Goal: Communication & Community: Connect with others

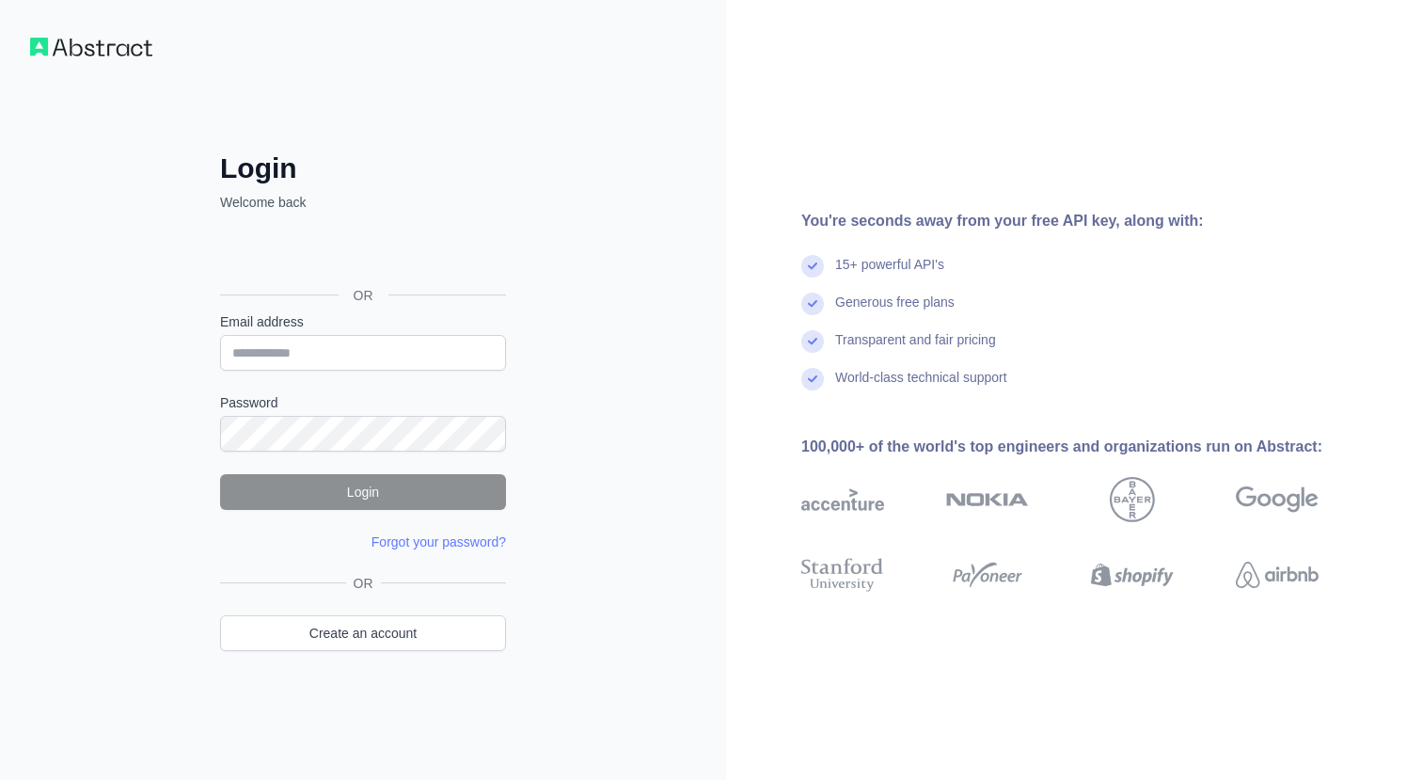
click at [595, 363] on div "Login Welcome back OR Email address Password Login Forgot your password? Please…" at bounding box center [363, 390] width 726 height 780
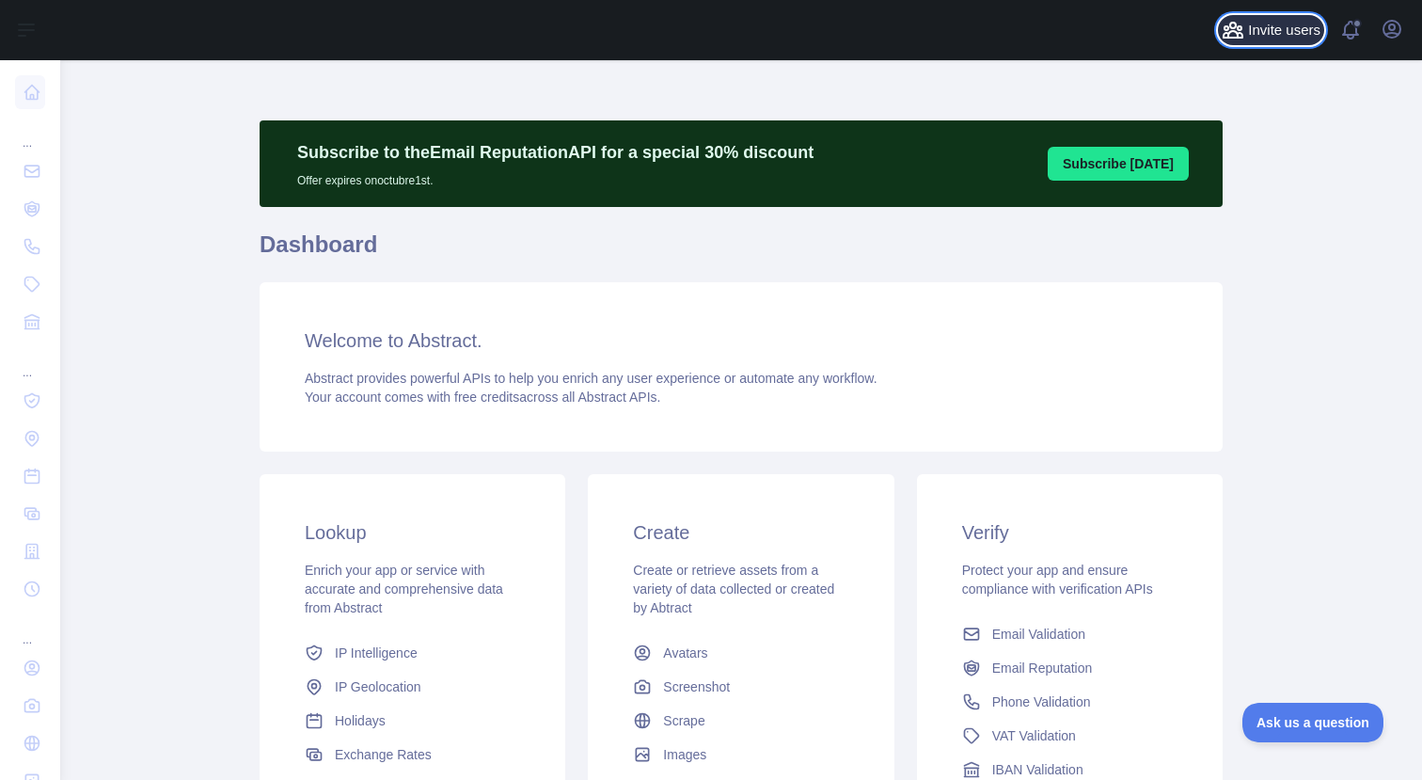
click at [1302, 32] on span "Invite users" at bounding box center [1284, 31] width 72 height 22
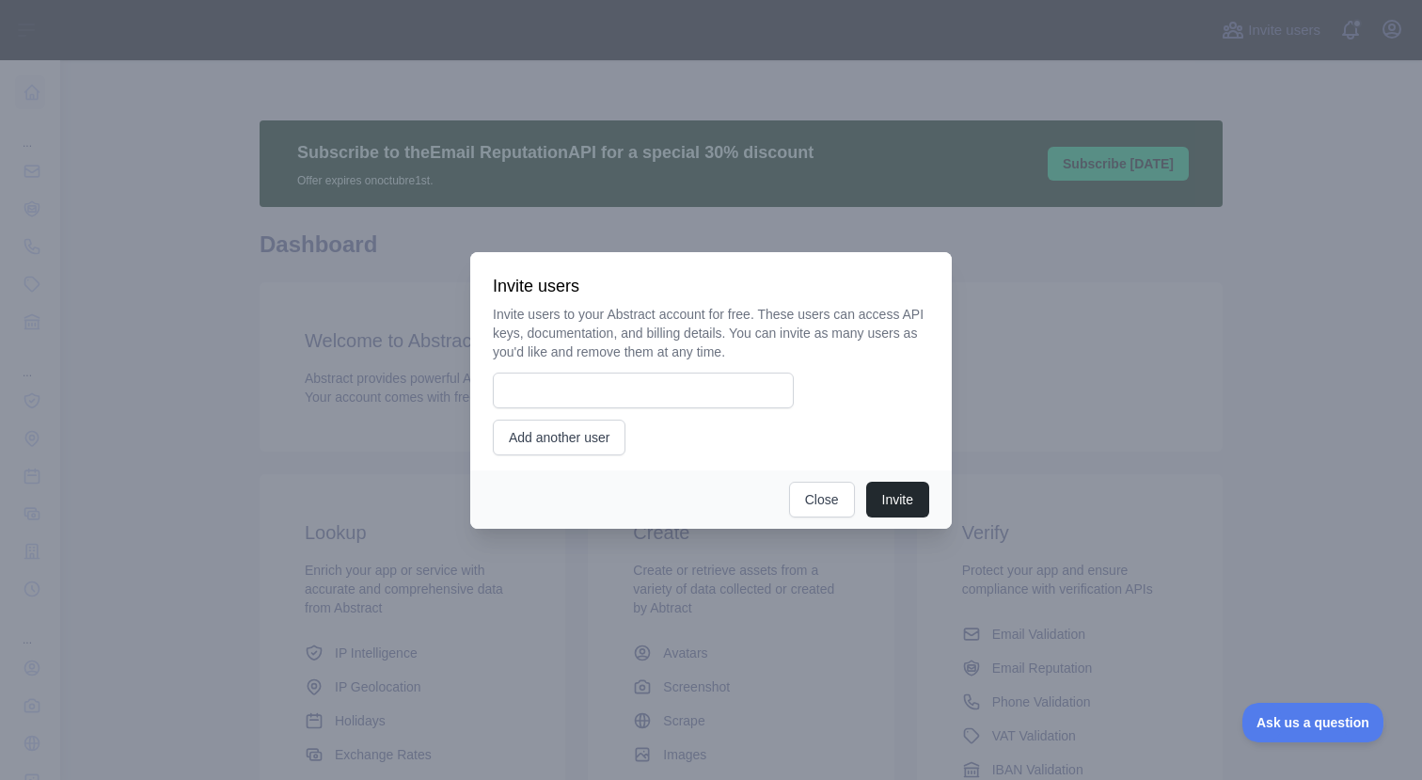
click at [682, 368] on div "Invite users to your Abstract account for free. These users can access API keys…" at bounding box center [711, 380] width 436 height 151
click at [681, 373] on input "email" at bounding box center [643, 391] width 301 height 36
type input "*"
type input "**********"
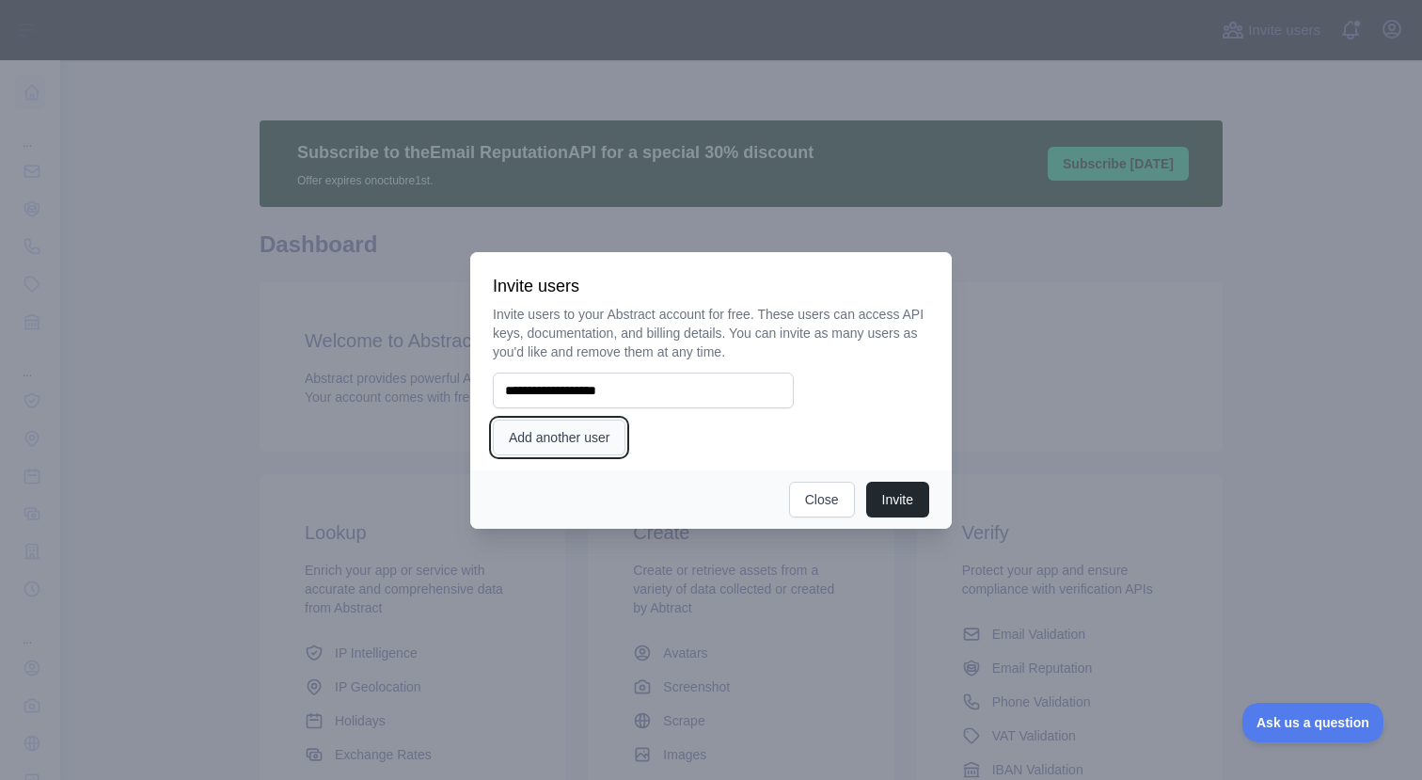
click at [599, 447] on button "Add another user" at bounding box center [559, 438] width 133 height 36
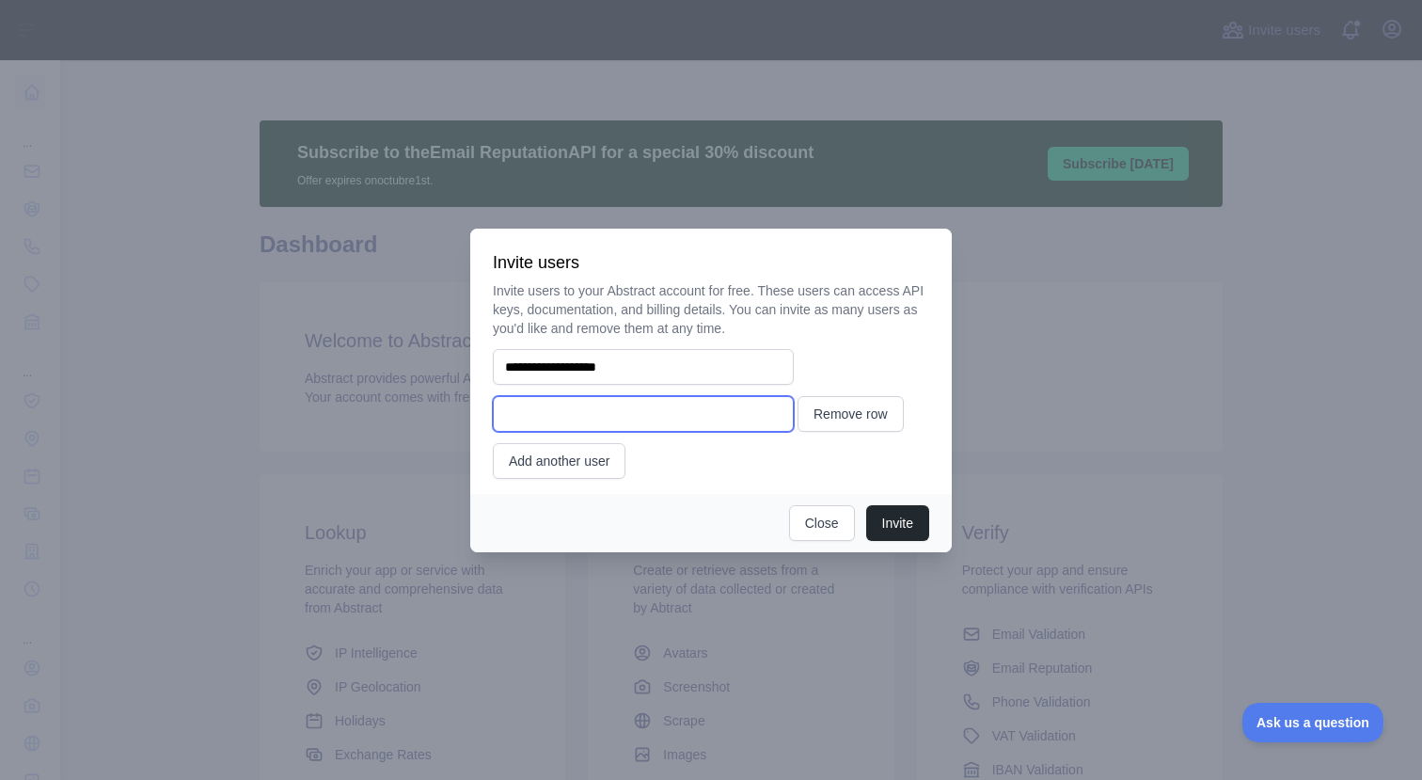
click at [676, 412] on input "email" at bounding box center [643, 414] width 301 height 36
type input "**********"
click at [903, 521] on button "Invite" at bounding box center [897, 523] width 63 height 36
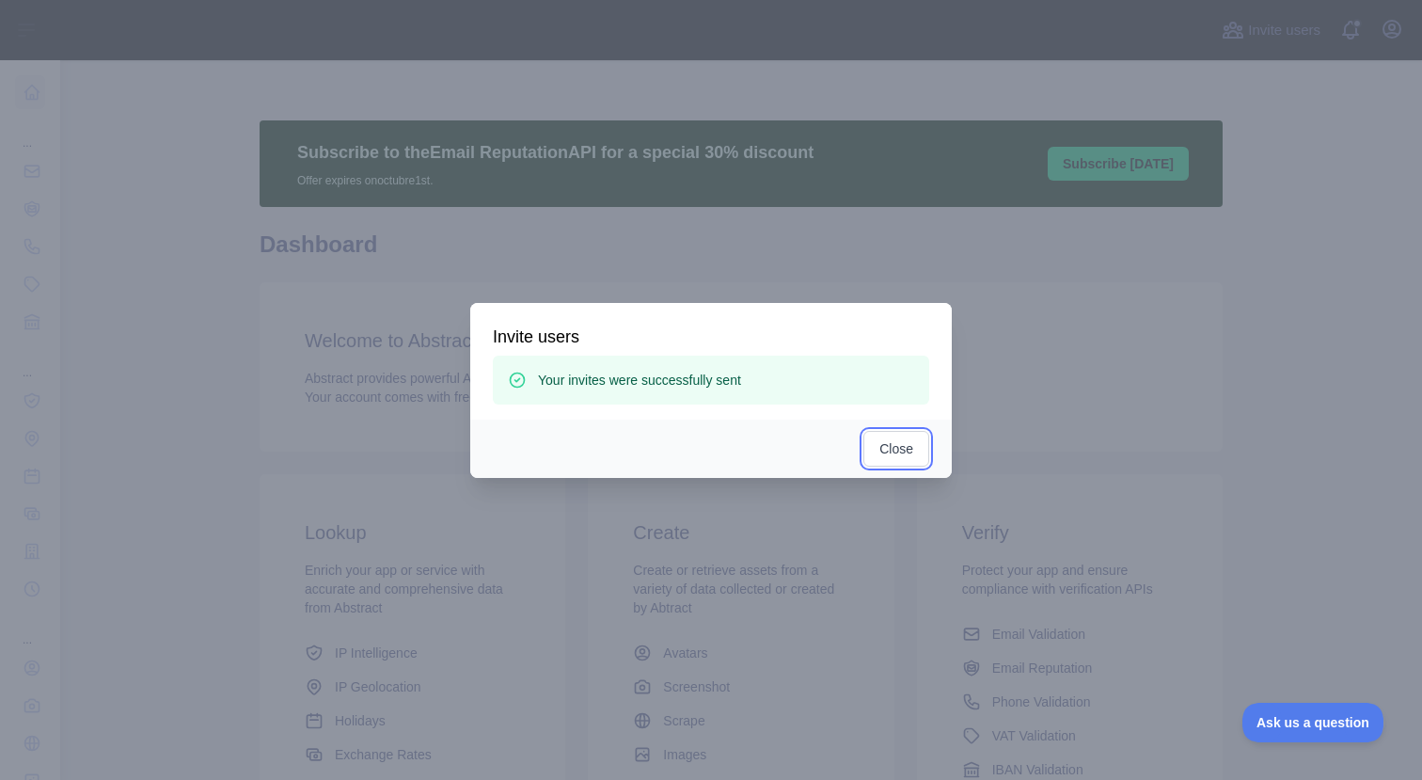
click at [912, 446] on button "Close" at bounding box center [897, 449] width 66 height 36
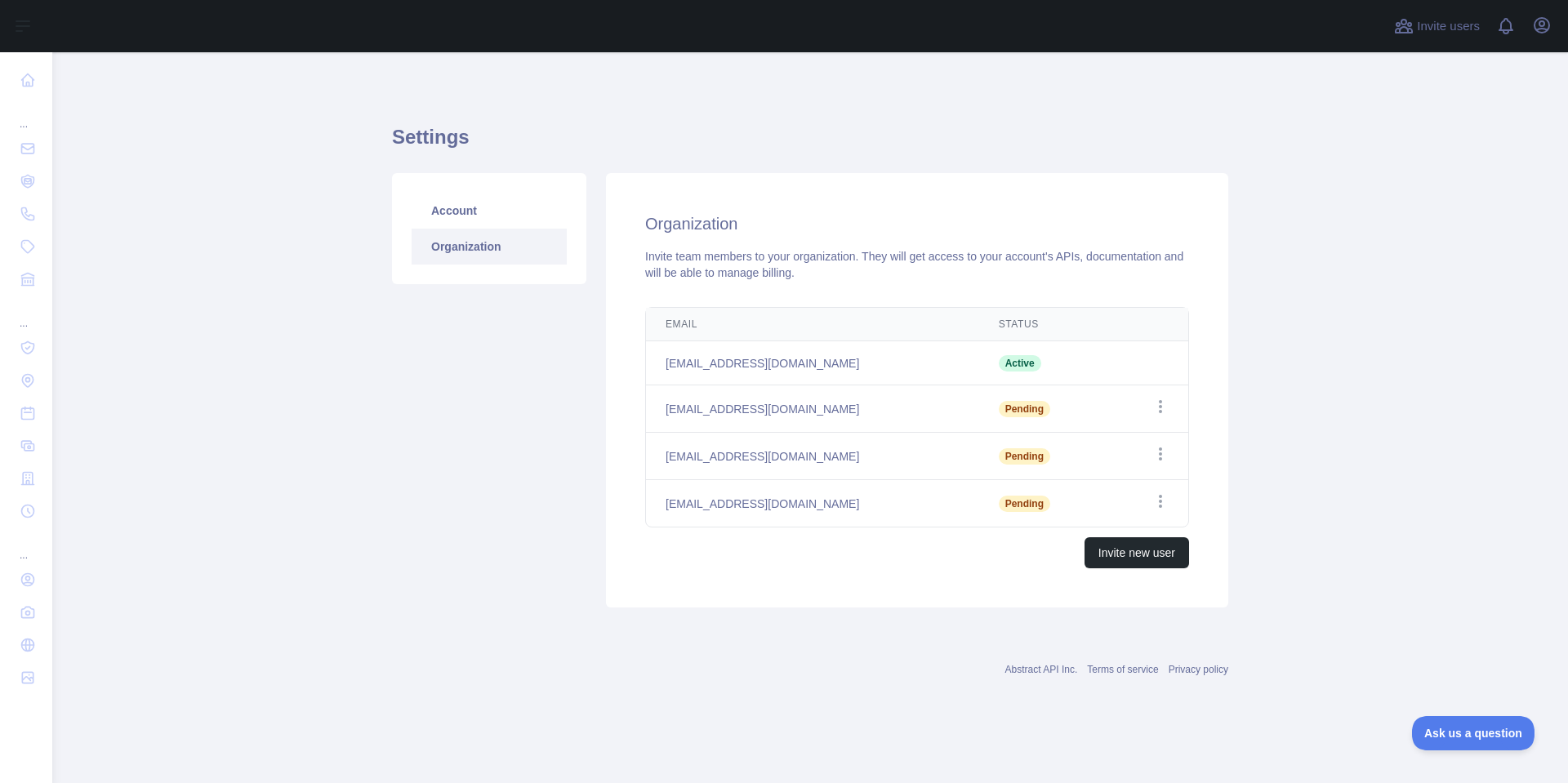
drag, startPoint x: 1059, startPoint y: 508, endPoint x: 992, endPoint y: 506, distance: 67.0
click at [1058, 508] on td "Pending" at bounding box center [1044, 503] width 130 height 48
click at [998, 505] on span "Pending" at bounding box center [1024, 503] width 51 height 16
click at [1156, 501] on icon "button" at bounding box center [1160, 501] width 16 height 16
click at [1073, 530] on button "Resend invite" at bounding box center [1077, 534] width 183 height 30
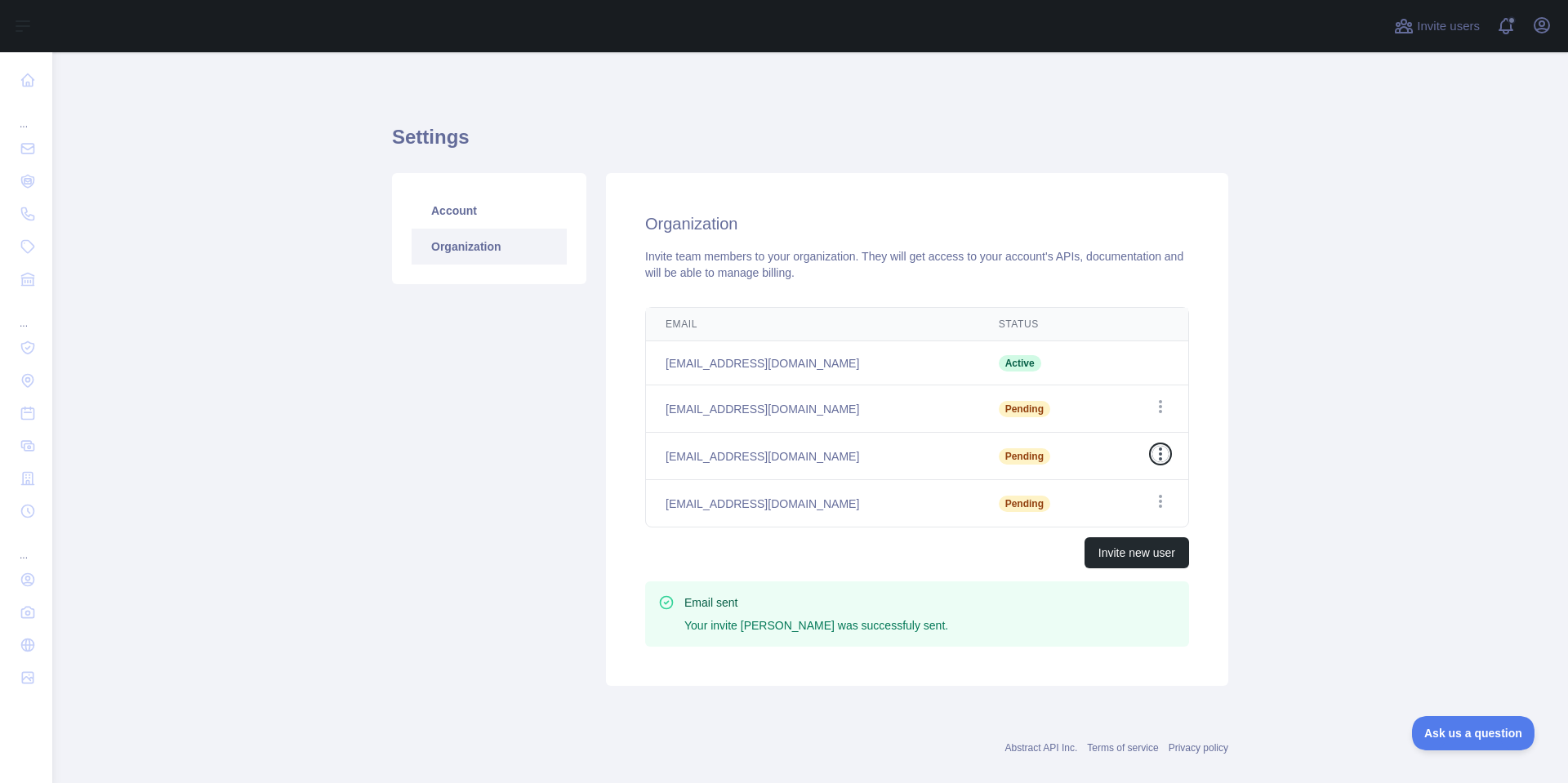
click at [1156, 457] on icon "button" at bounding box center [1160, 454] width 16 height 16
click at [1112, 488] on button "Resend invite" at bounding box center [1077, 487] width 183 height 30
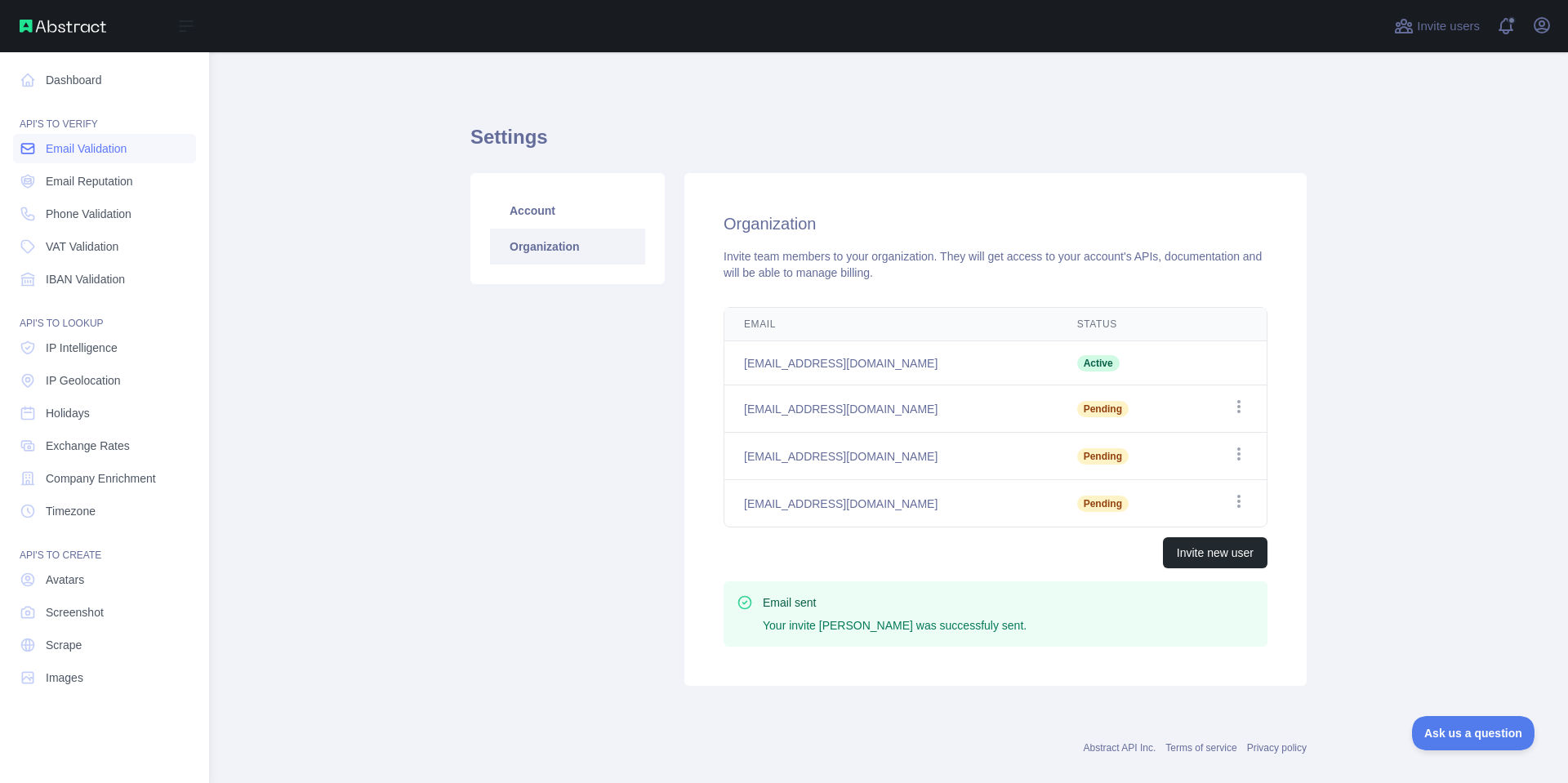
click at [85, 154] on span "Email Validation" at bounding box center [86, 148] width 81 height 16
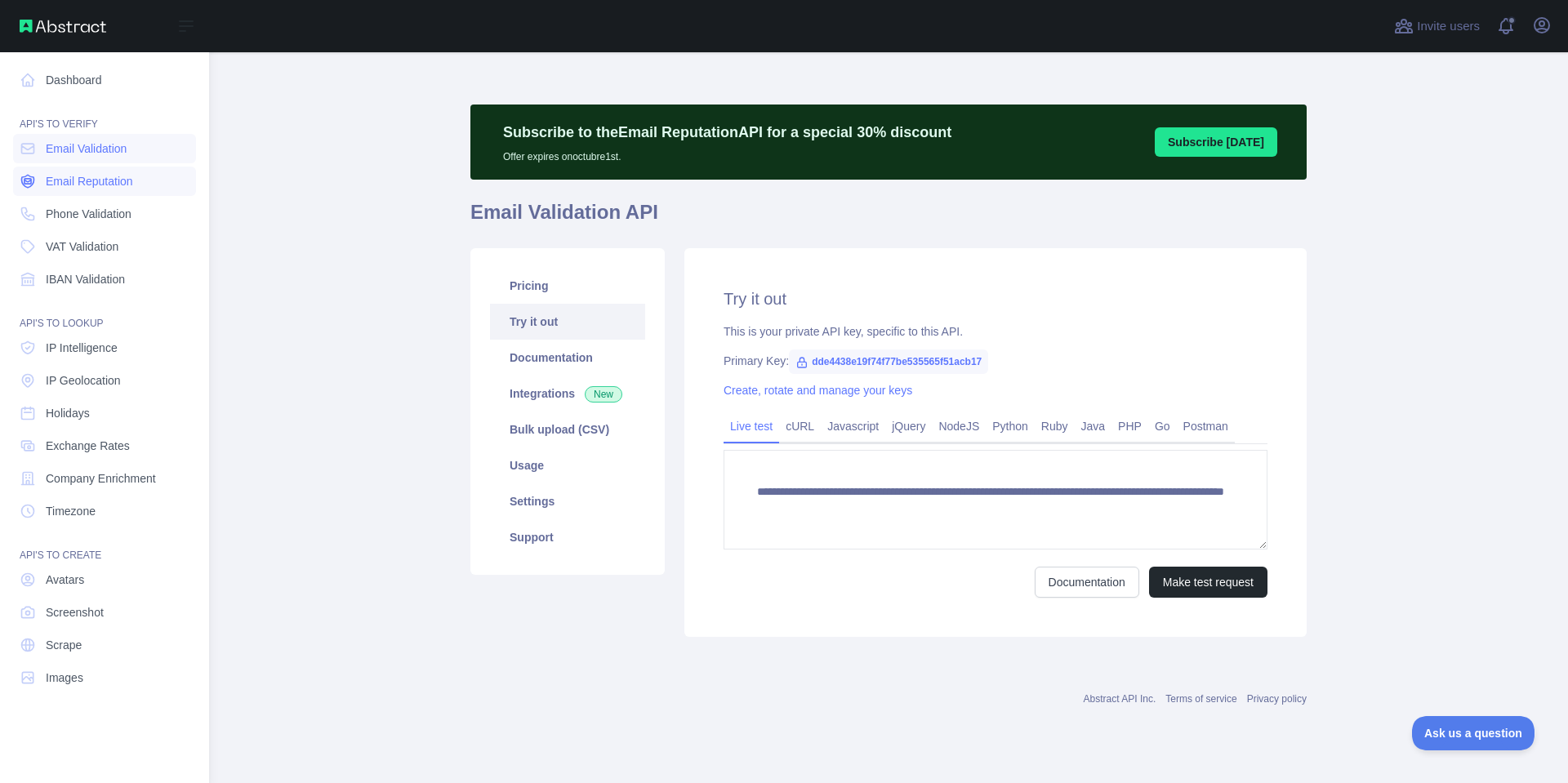
click at [89, 170] on link "Email Reputation" at bounding box center [104, 181] width 183 height 30
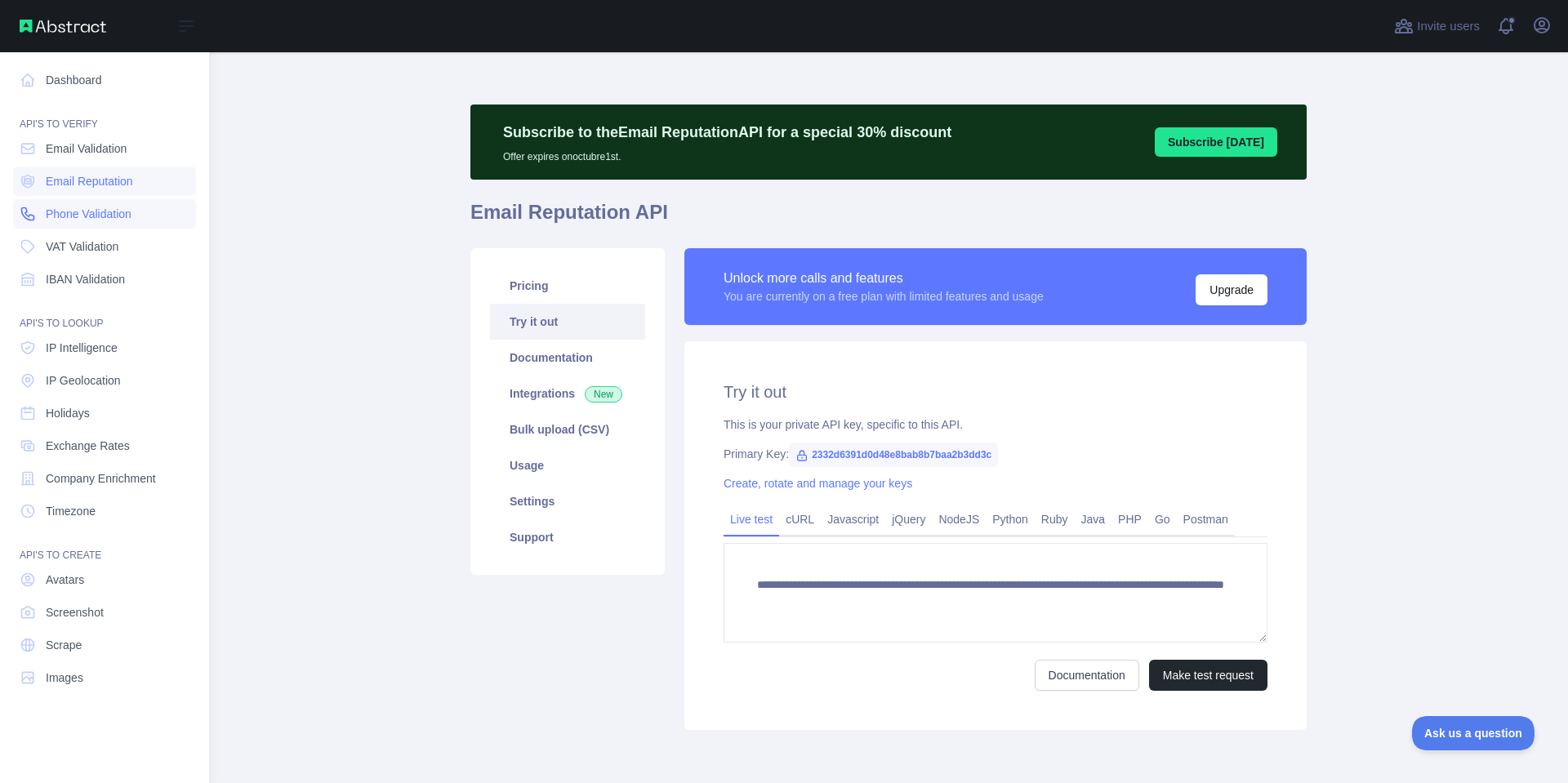
click at [99, 206] on span "Phone Validation" at bounding box center [89, 214] width 86 height 16
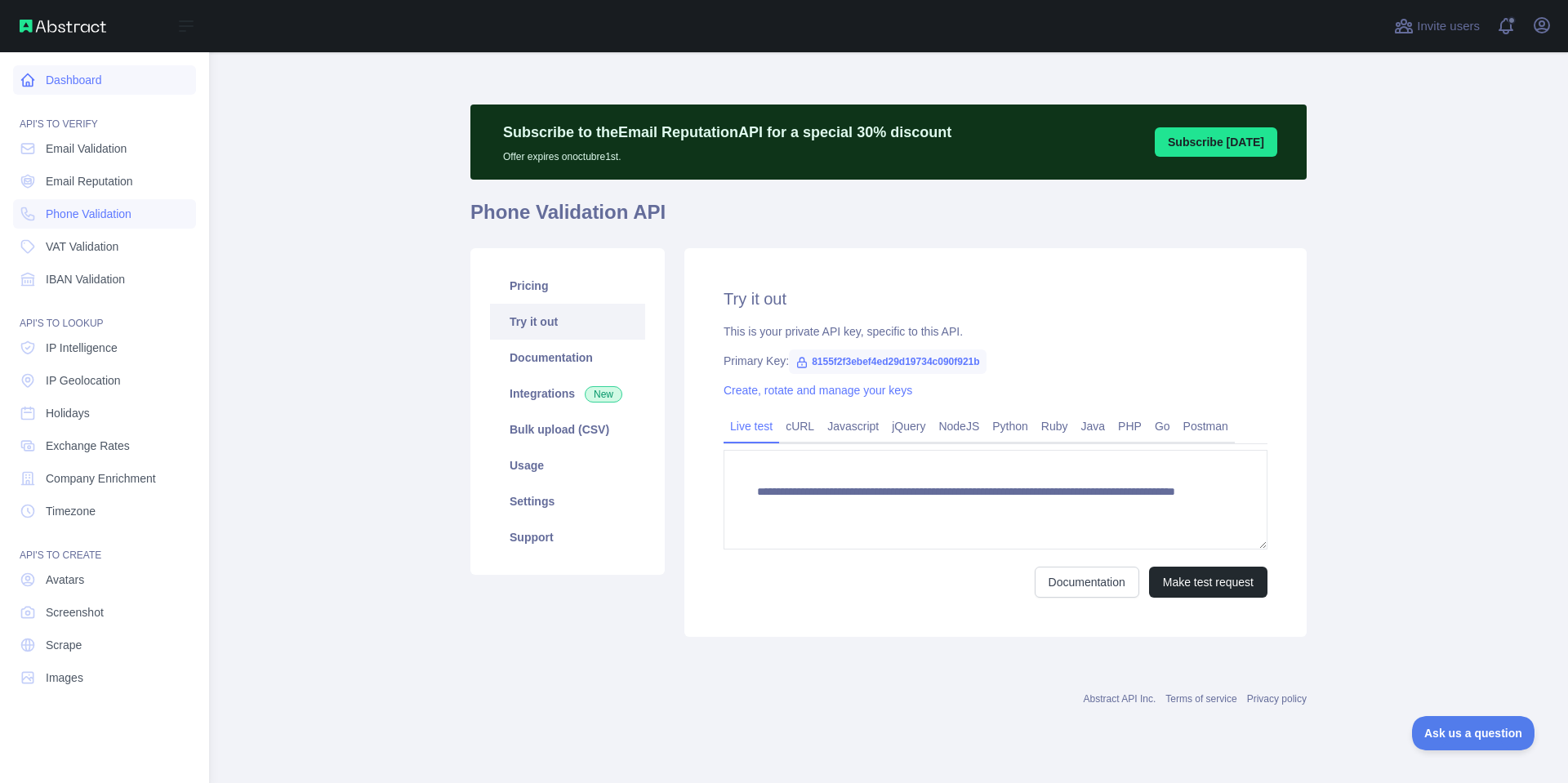
click at [93, 93] on link "Dashboard" at bounding box center [104, 80] width 183 height 30
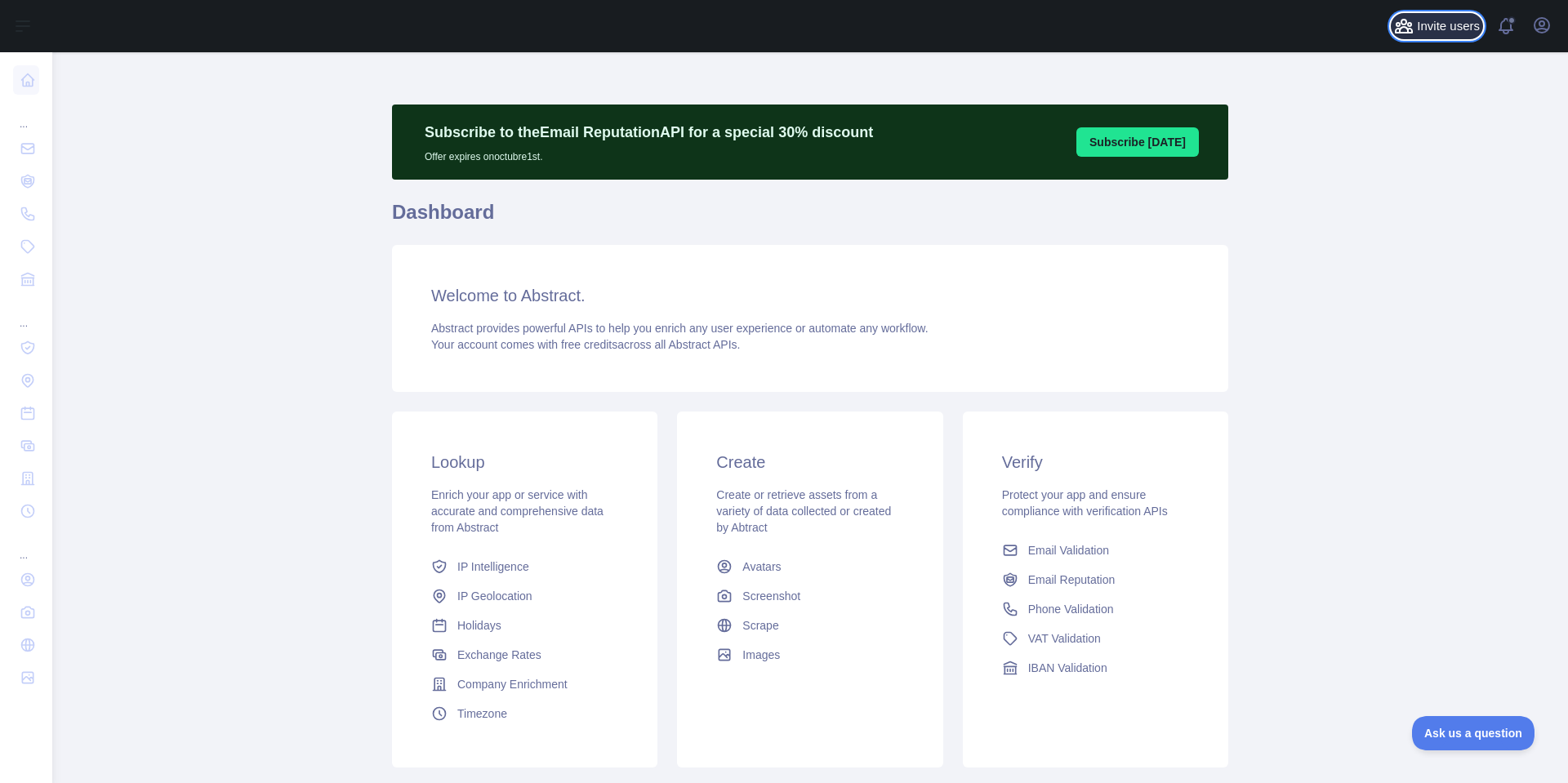
click at [1426, 35] on button "Invite users" at bounding box center [1437, 26] width 92 height 26
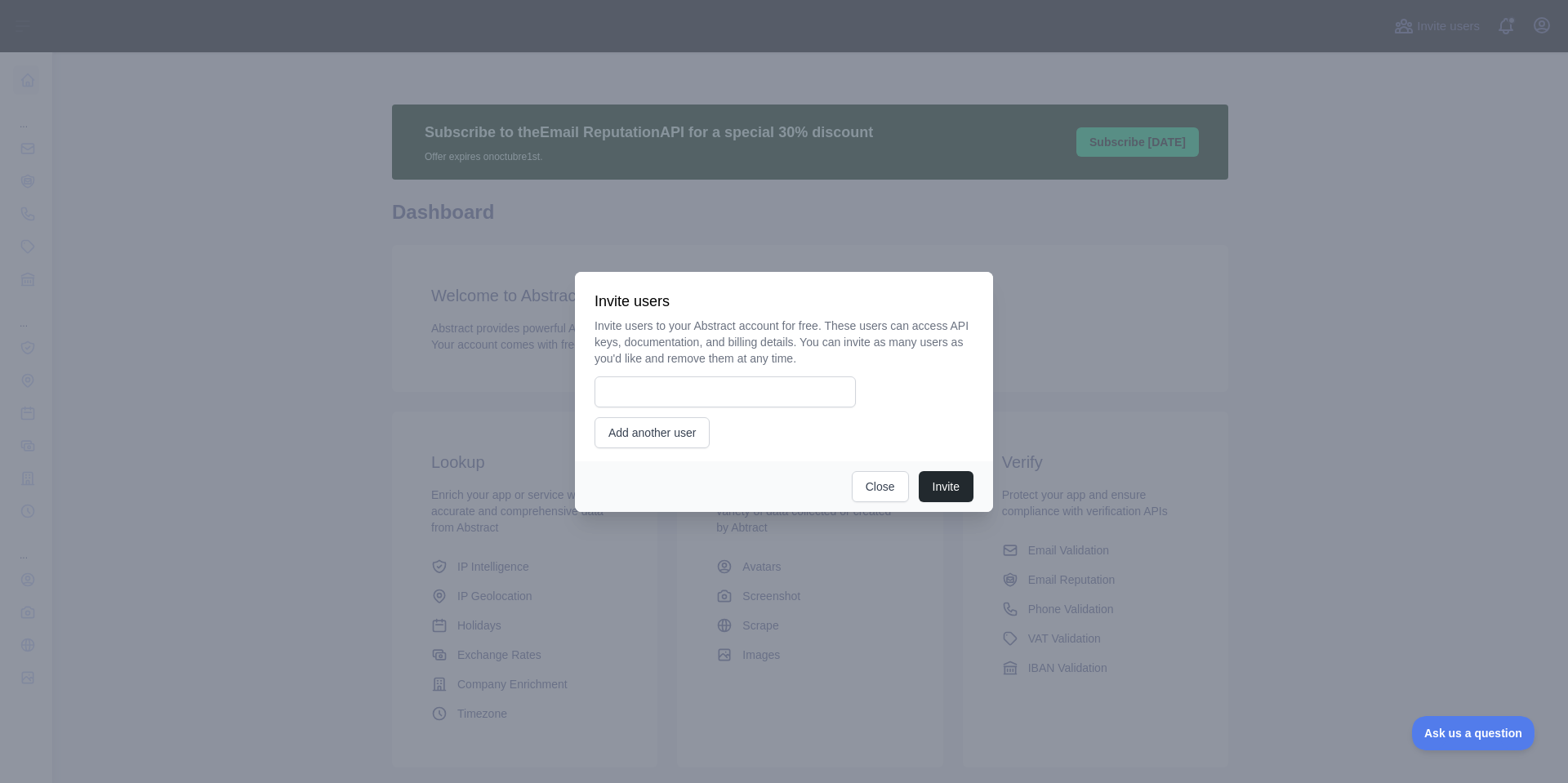
click at [780, 421] on div "Invite users to your Abstract account for free. These users can access API keys…" at bounding box center [784, 383] width 379 height 131
click at [783, 409] on div "Invite users to your Abstract account for free. These users can access API keys…" at bounding box center [784, 383] width 379 height 131
click at [787, 404] on input "email" at bounding box center [725, 392] width 261 height 31
type input "**********"
click at [919, 471] on button "Invite" at bounding box center [945, 487] width 55 height 31
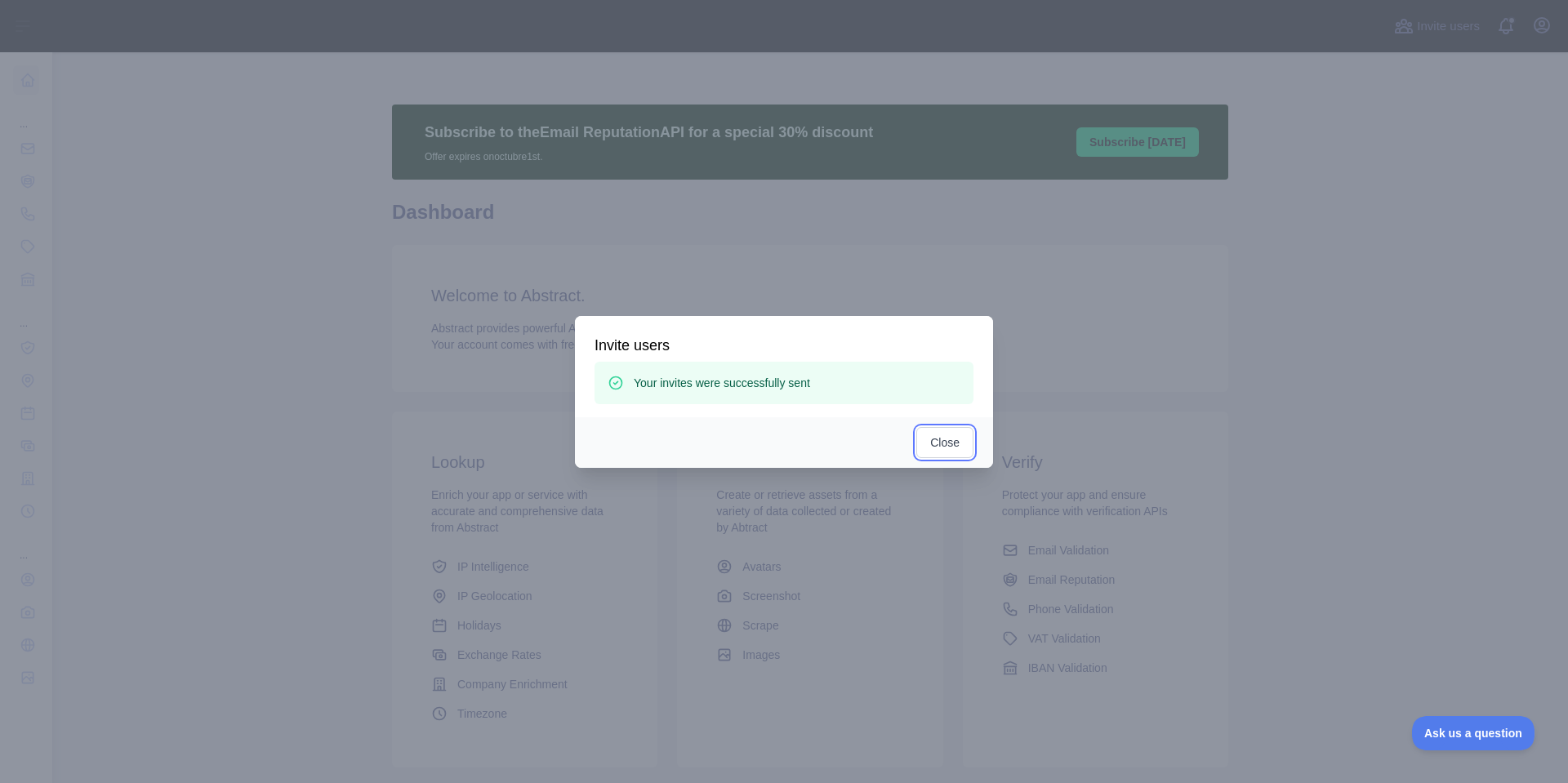
click at [965, 442] on button "Close" at bounding box center [945, 443] width 57 height 31
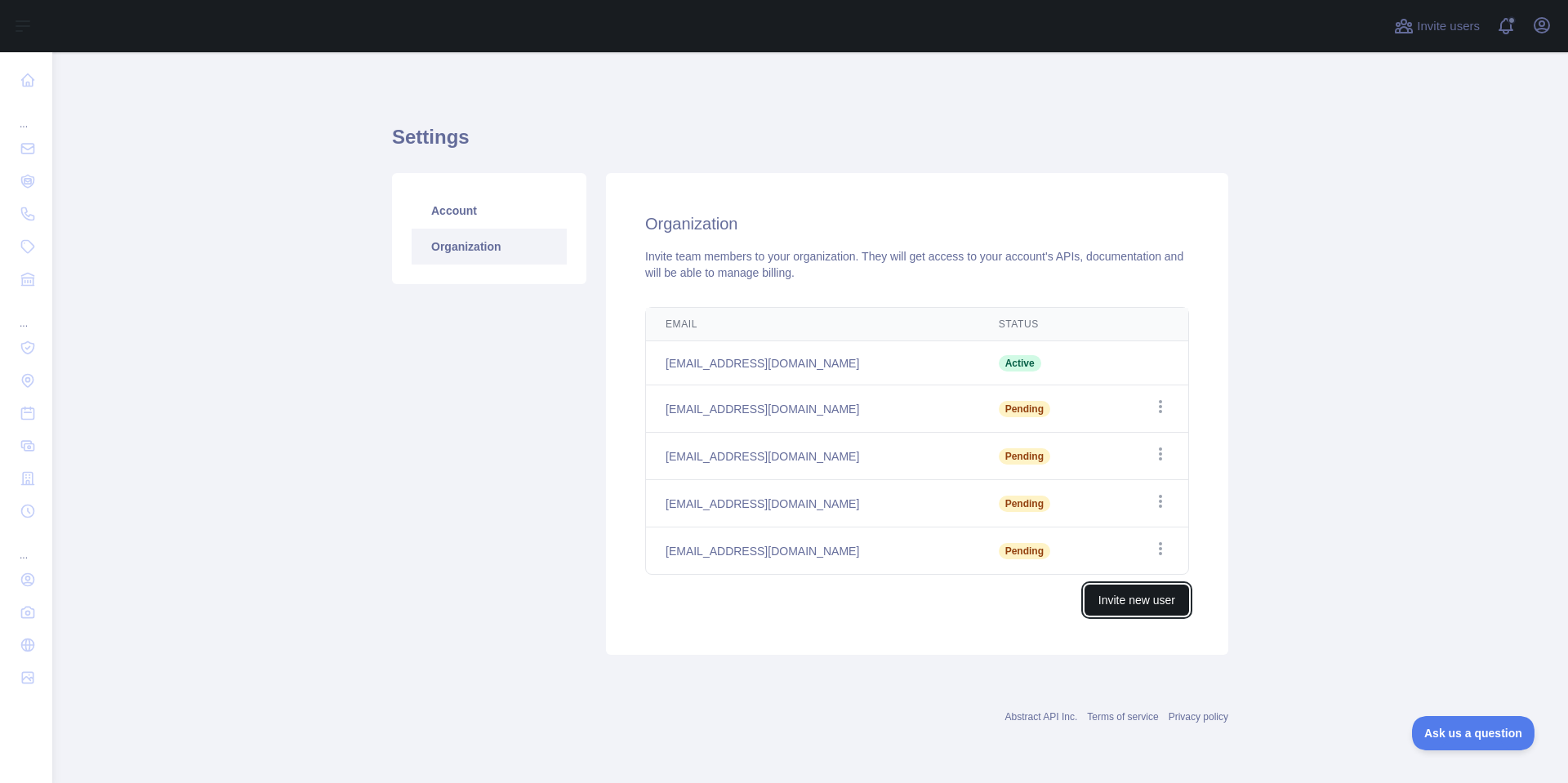
click at [1147, 609] on button "Invite new user" at bounding box center [1136, 601] width 104 height 31
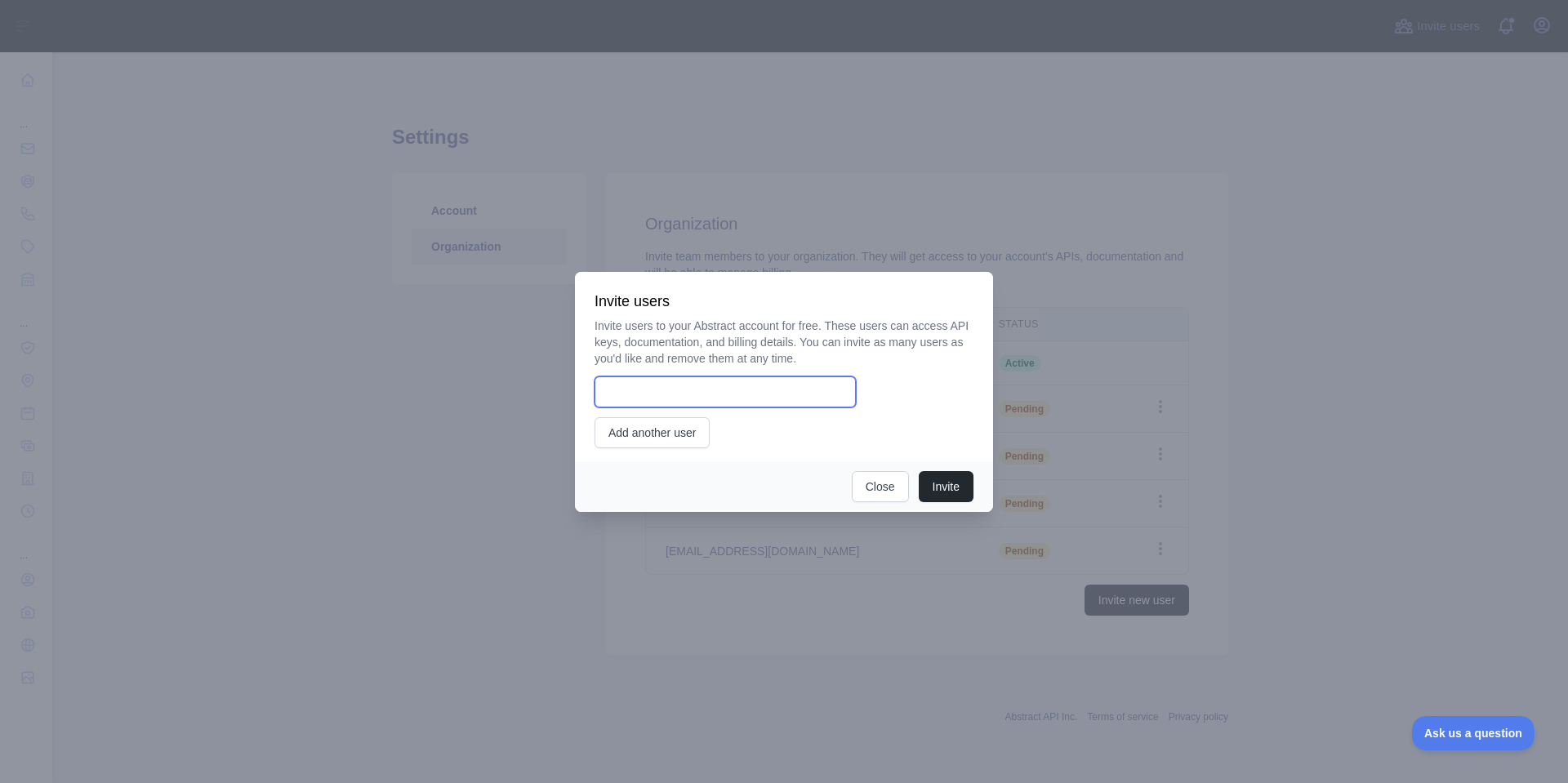
click at [764, 392] on input "email" at bounding box center [725, 392] width 261 height 31
type input "**********"
click at [919, 471] on button "Invite" at bounding box center [945, 487] width 55 height 31
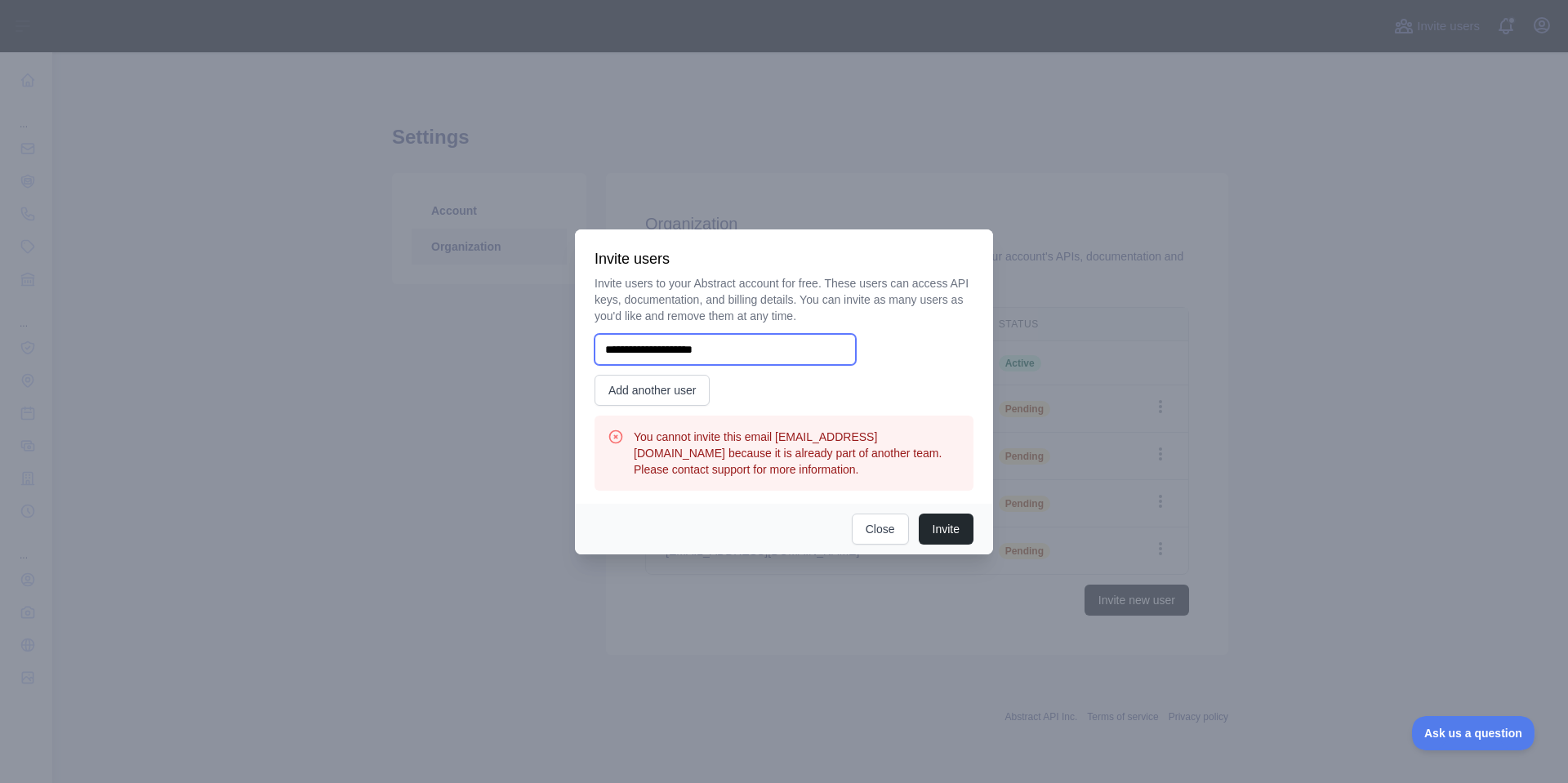
click at [751, 339] on input "**********" at bounding box center [725, 350] width 261 height 31
click at [750, 339] on input "**********" at bounding box center [725, 350] width 261 height 31
click at [857, 474] on h3 "You cannot invite this email [EMAIL_ADDRESS][DOMAIN_NAME] because it is already…" at bounding box center [797, 453] width 326 height 49
click at [805, 464] on h3 "You cannot invite this email [EMAIL_ADDRESS][DOMAIN_NAME] because it is already…" at bounding box center [797, 453] width 326 height 49
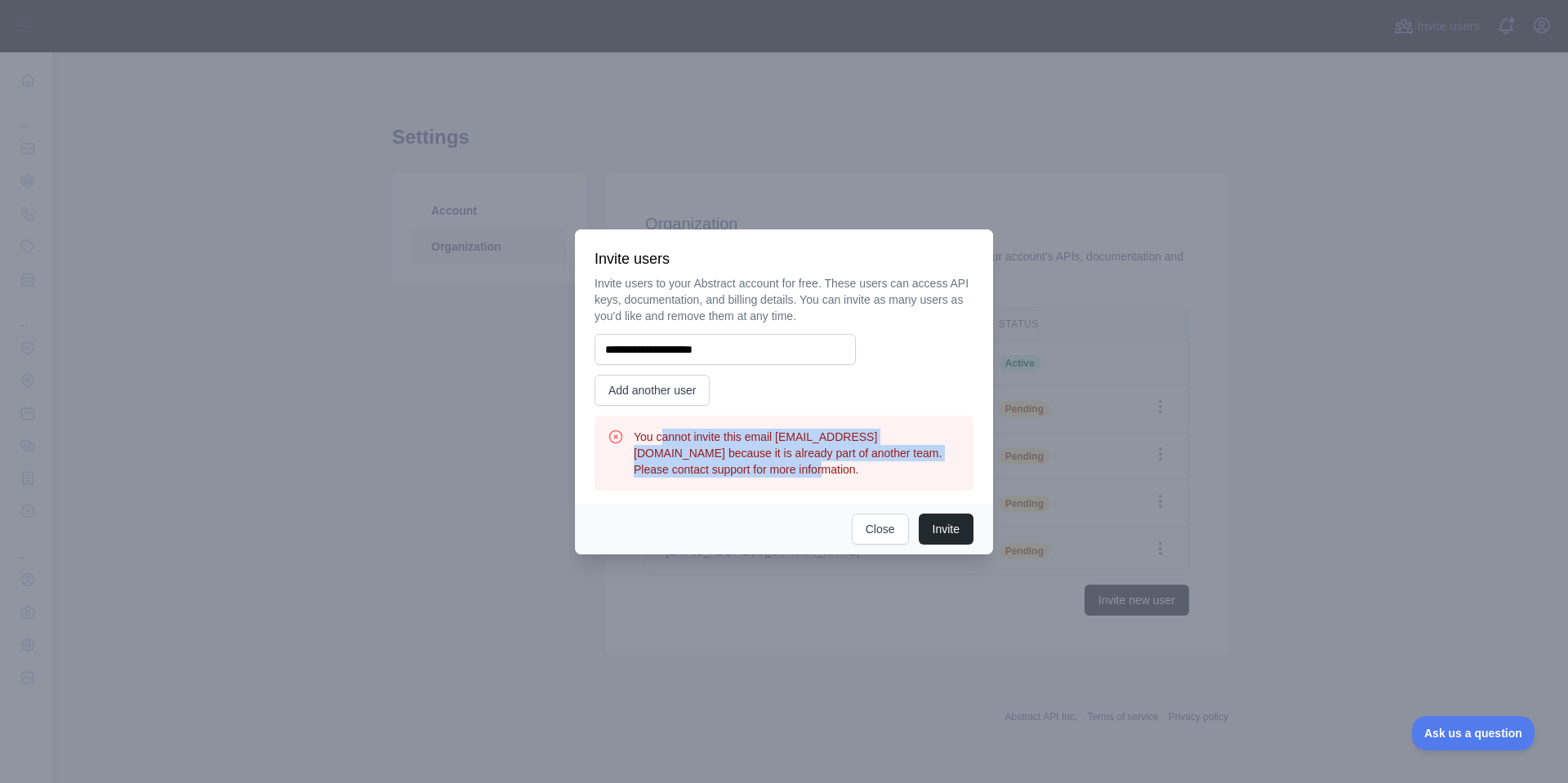
drag, startPoint x: 765, startPoint y: 471, endPoint x: 667, endPoint y: 438, distance: 103.4
click at [659, 432] on h3 "You cannot invite this email [EMAIL_ADDRESS][DOMAIN_NAME] because it is already…" at bounding box center [797, 453] width 326 height 49
click at [690, 444] on h3 "You cannot invite this email [EMAIL_ADDRESS][DOMAIN_NAME] because it is already…" at bounding box center [797, 453] width 326 height 49
